Goal: Task Accomplishment & Management: Complete application form

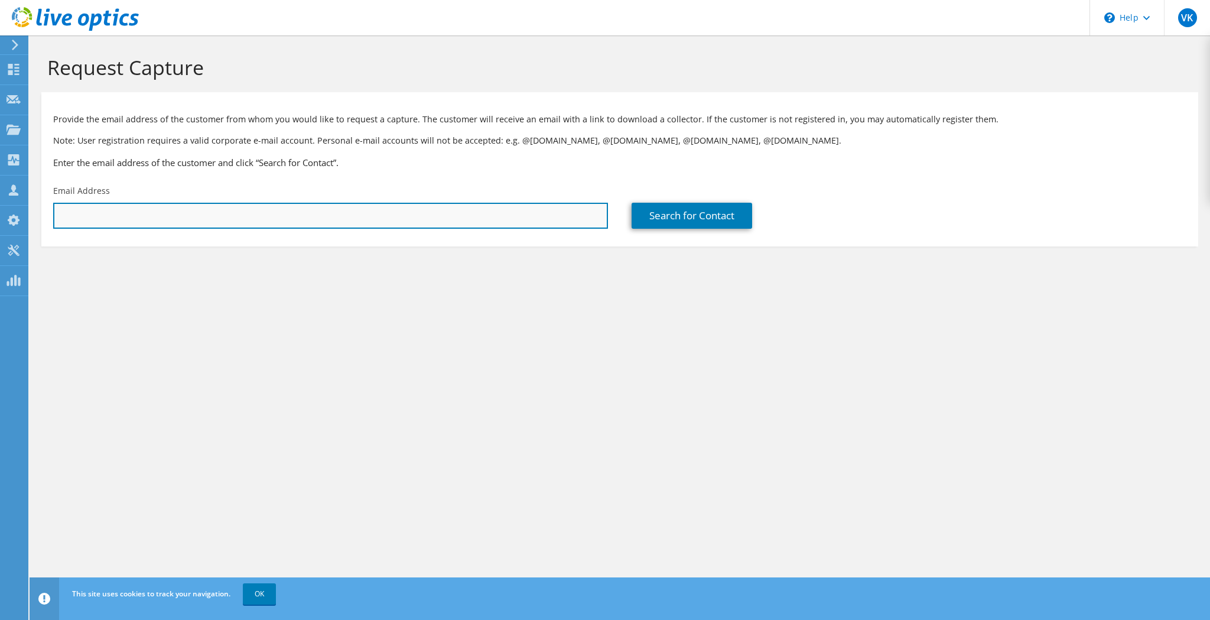
click at [485, 219] on input "text" at bounding box center [330, 216] width 555 height 26
paste input "jorr@medone-rx.com"
type input "jorr@medone-rx.com"
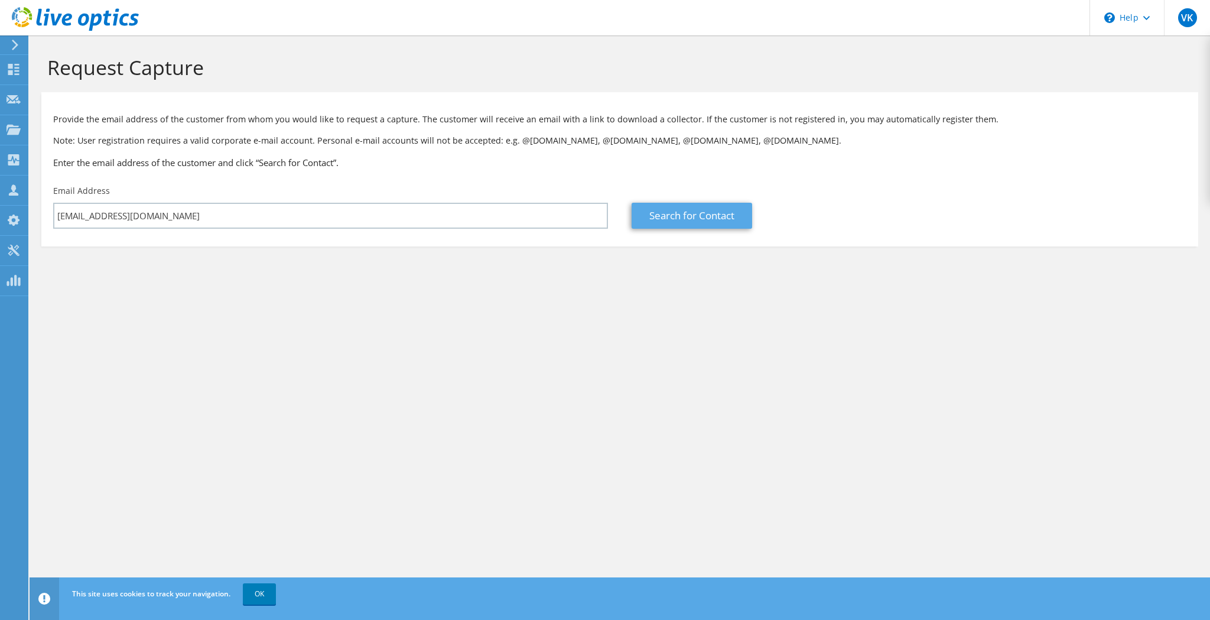
click at [702, 214] on link "Search for Contact" at bounding box center [691, 216] width 120 height 26
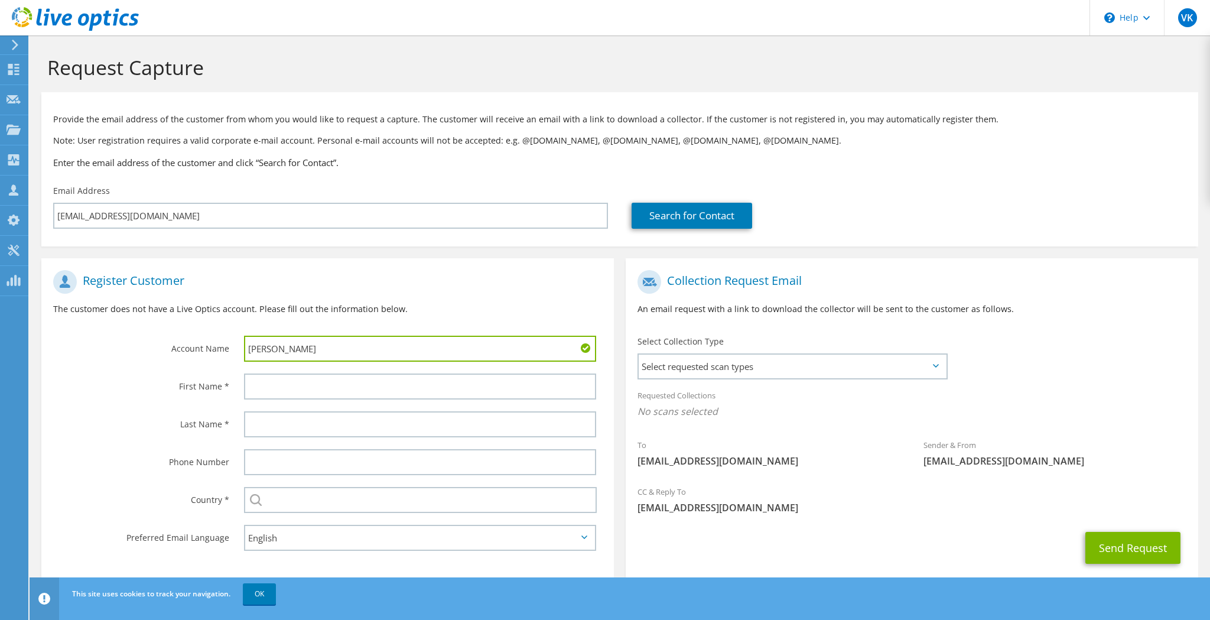
type input "Joel"
type input "Orr"
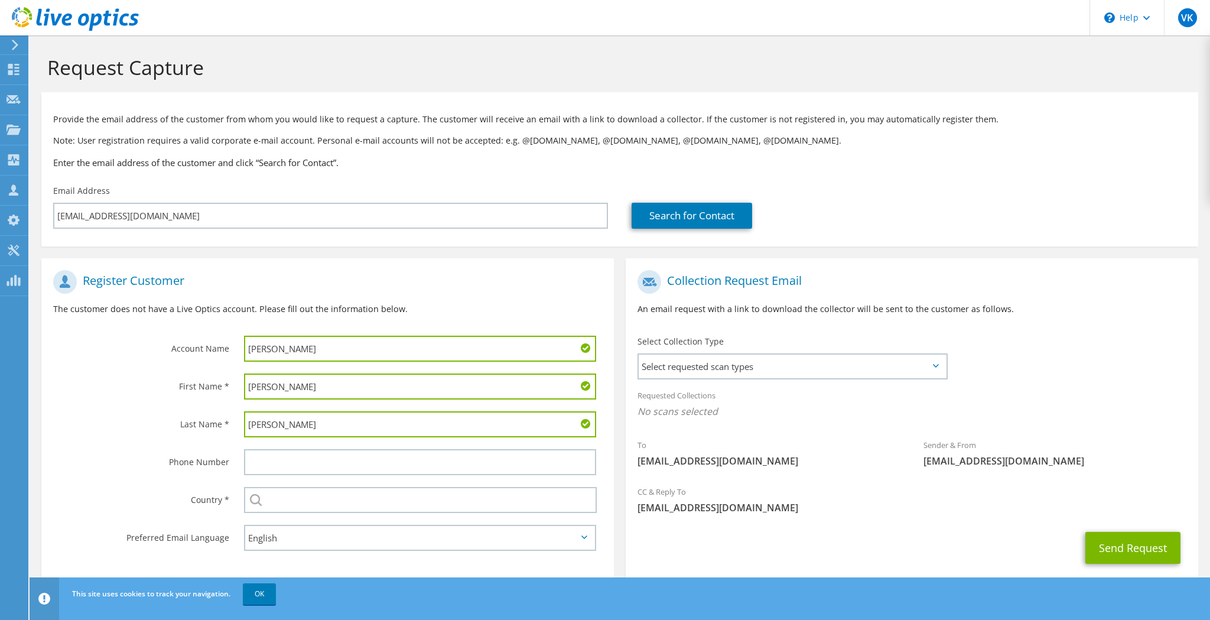
type input "Orr"
click at [330, 390] on input "Orr" at bounding box center [420, 386] width 352 height 26
type input "Joel"
click at [342, 350] on input "Joel" at bounding box center [420, 348] width 352 height 26
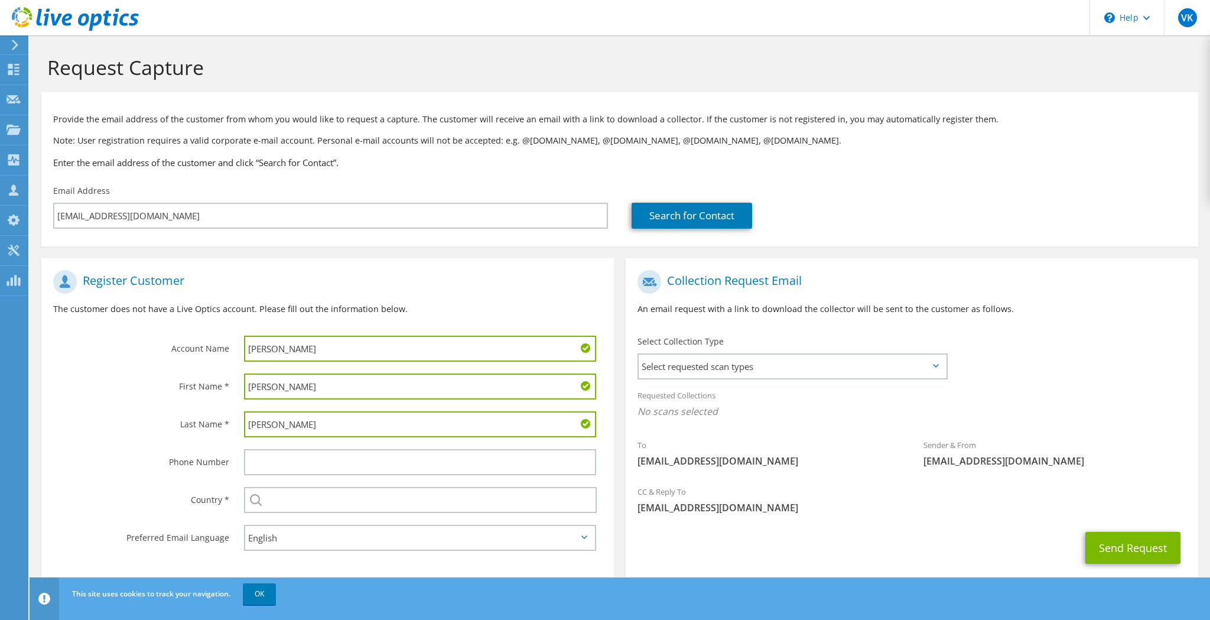
click at [342, 350] on input "Joel" at bounding box center [420, 348] width 352 height 26
paste input "MedOne Healthcare Systems"
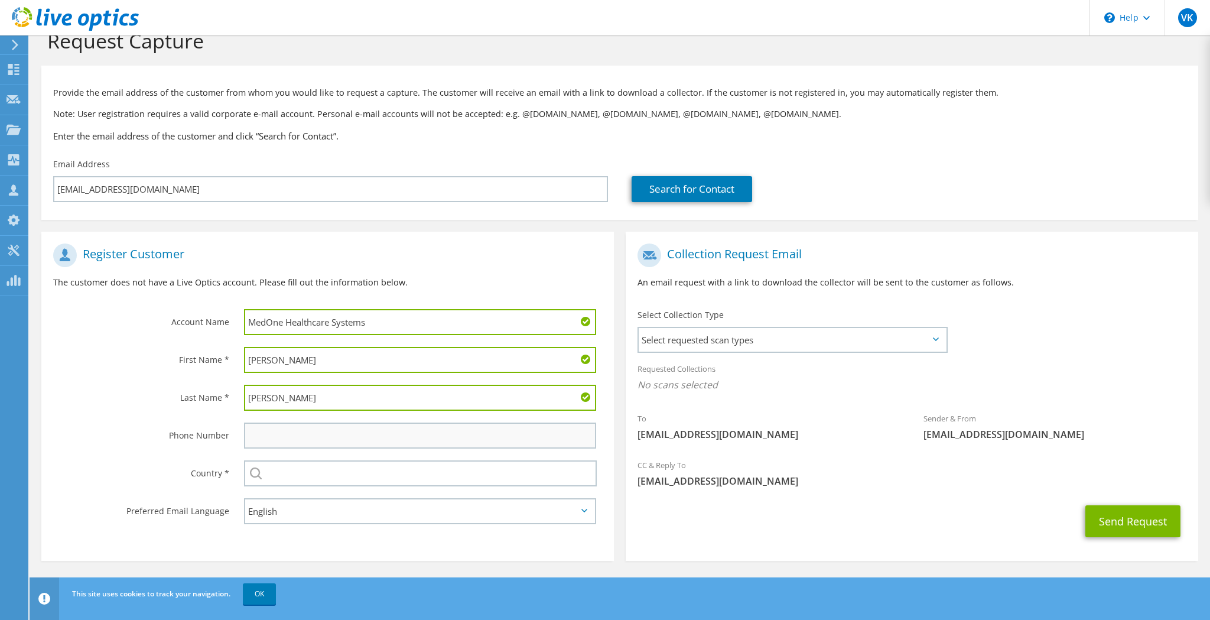
scroll to position [26, 0]
type input "MedOne Healthcare Systems"
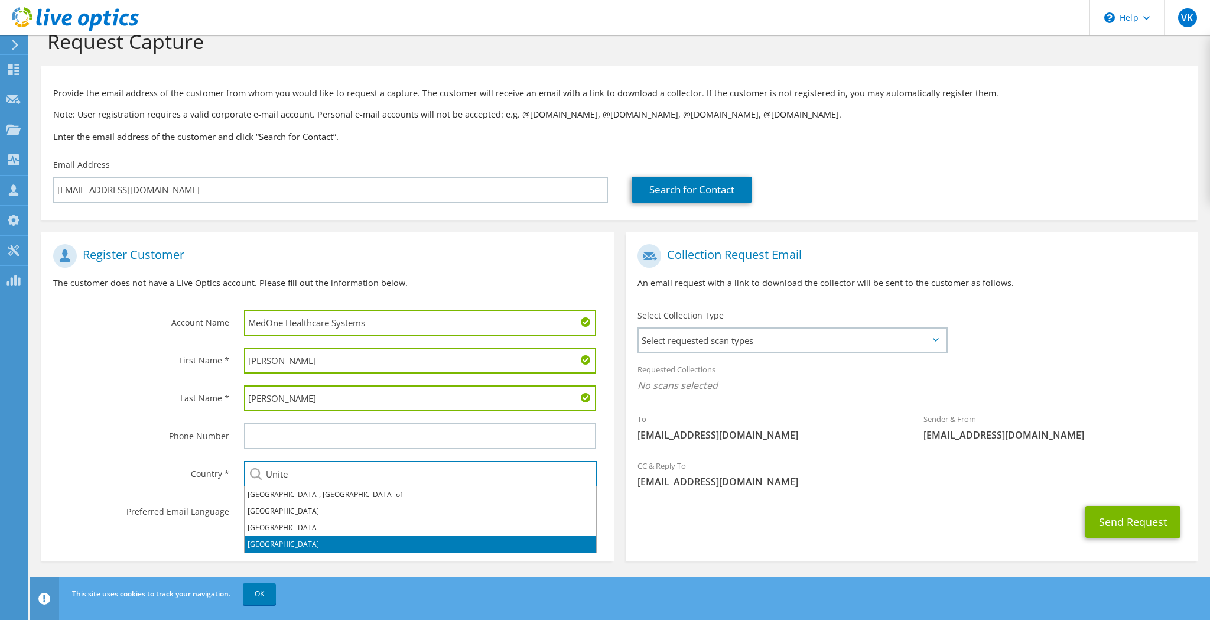
click at [313, 541] on li "[GEOGRAPHIC_DATA]" at bounding box center [420, 544] width 351 height 17
type input "[GEOGRAPHIC_DATA]"
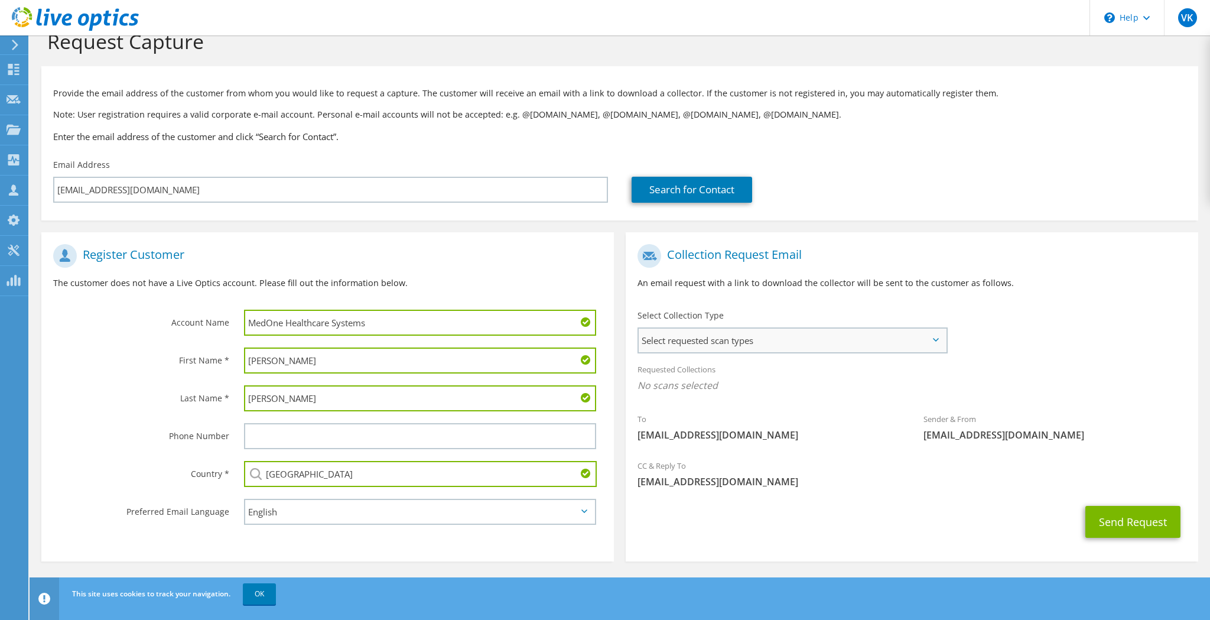
click at [825, 336] on span "Select requested scan types" at bounding box center [791, 340] width 307 height 24
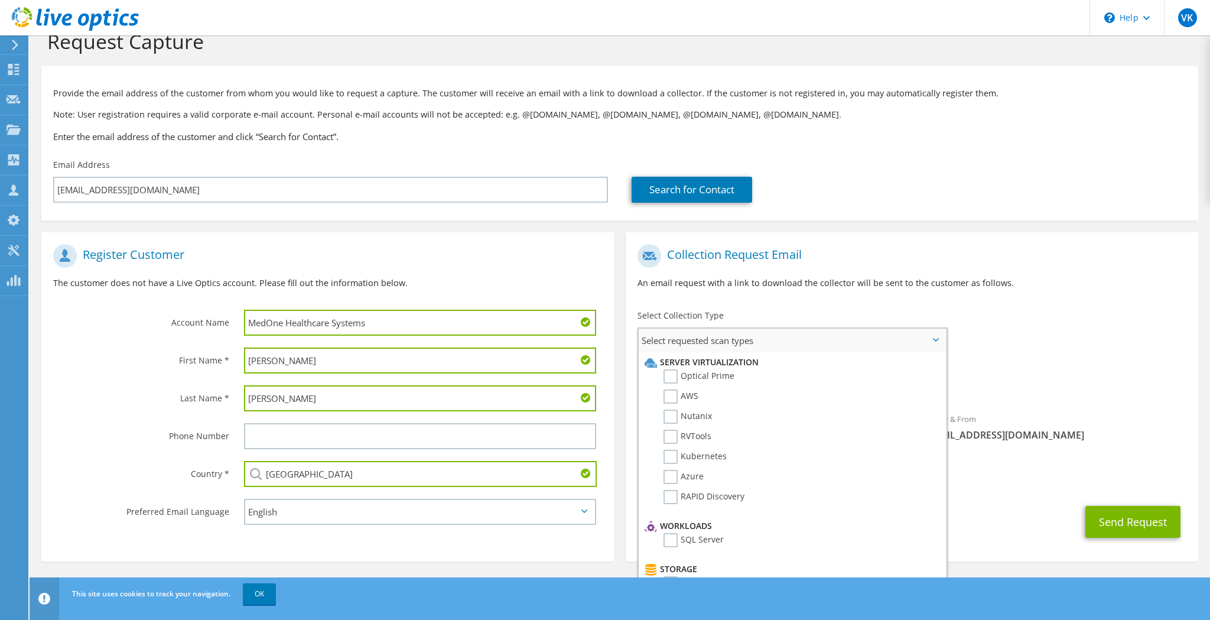
drag, startPoint x: 670, startPoint y: 377, endPoint x: 728, endPoint y: 391, distance: 59.5
click at [670, 377] on label "Optical Prime" at bounding box center [698, 376] width 71 height 14
click at [0, 0] on input "Optical Prime" at bounding box center [0, 0] width 0 height 0
click at [1008, 331] on div "To jorr@medone-rx.com Sender & From liveoptics@liveoptics.com" at bounding box center [911, 347] width 572 height 219
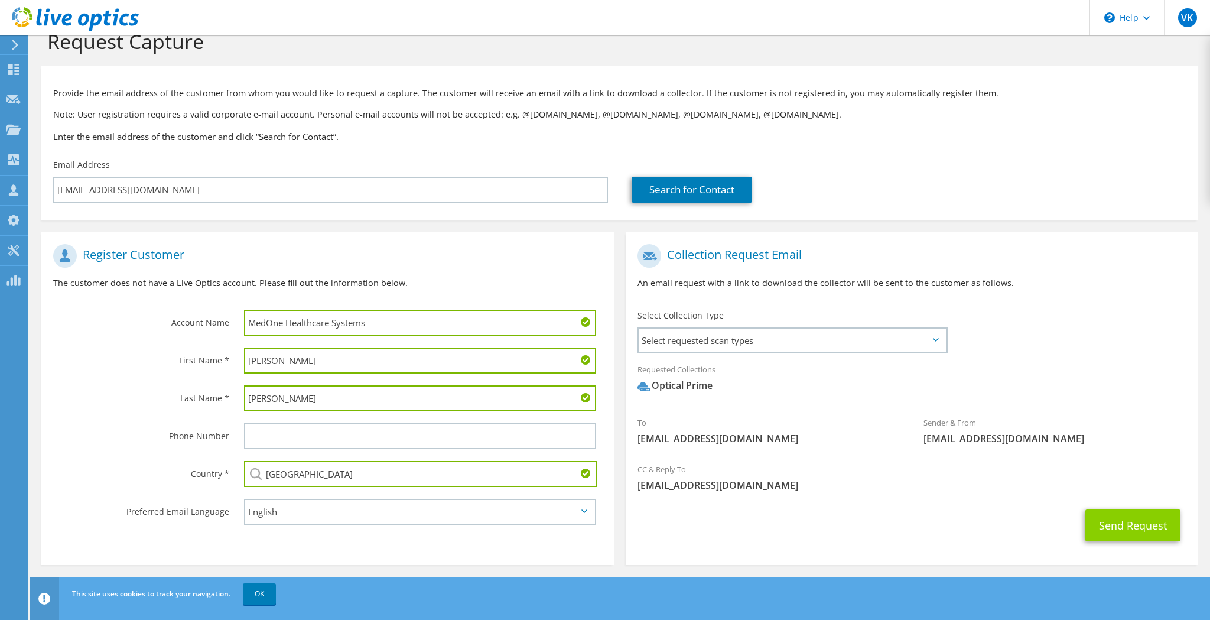
click at [1140, 527] on button "Send Request" at bounding box center [1132, 525] width 95 height 32
